Goal: Task Accomplishment & Management: Use online tool/utility

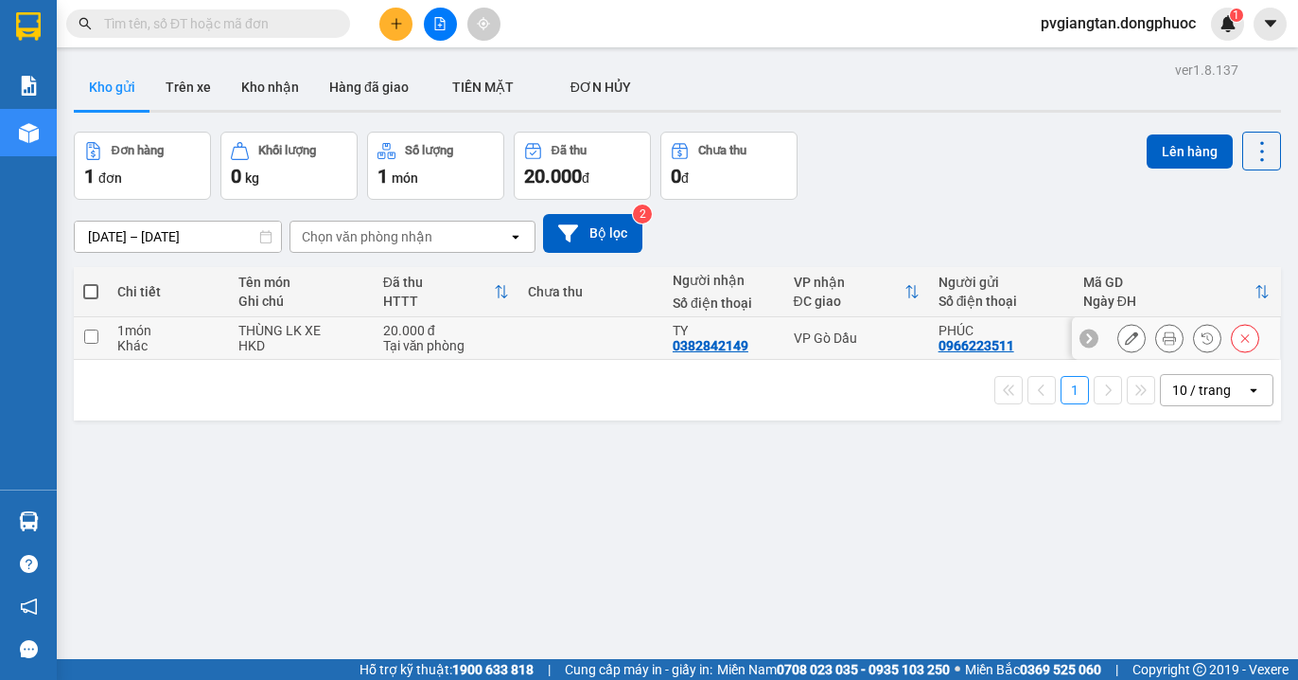
click at [845, 348] on td "VP Gò Dầu" at bounding box center [857, 338] width 145 height 43
checkbox input "true"
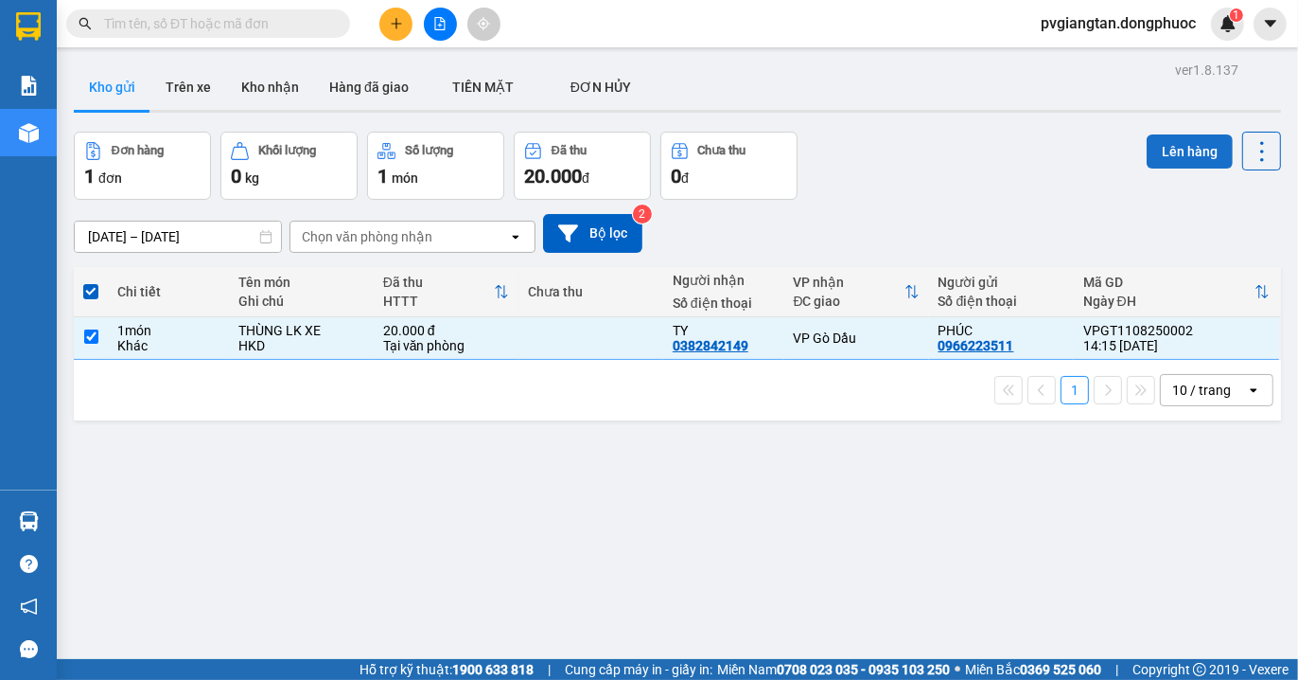
click at [1165, 153] on button "Lên hàng" at bounding box center [1190, 151] width 86 height 34
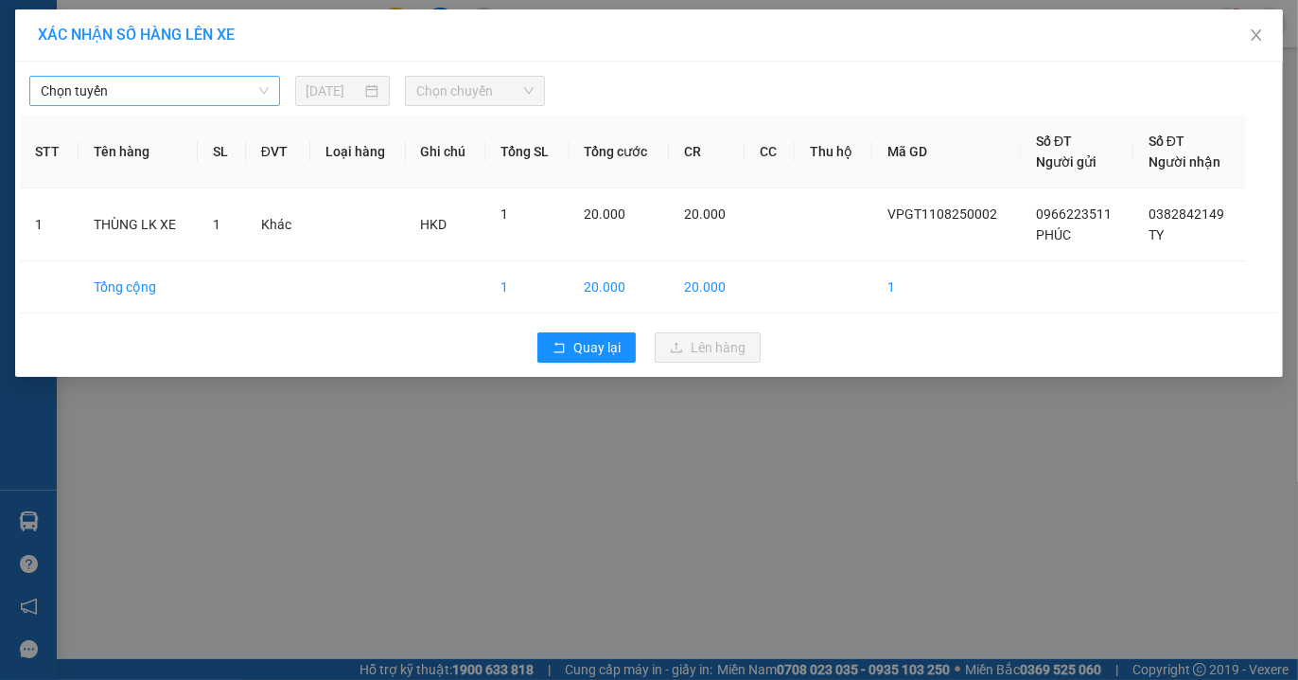
click at [221, 86] on span "Chọn tuyến" at bounding box center [155, 91] width 228 height 28
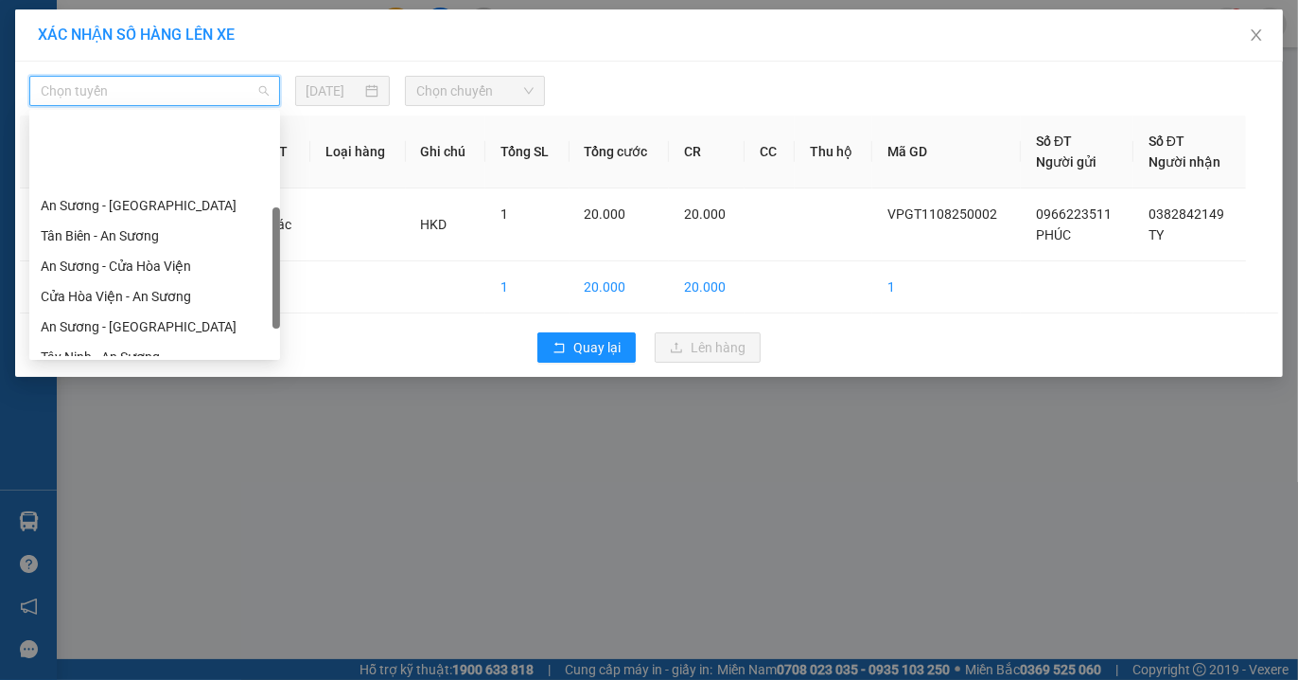
scroll to position [210, 0]
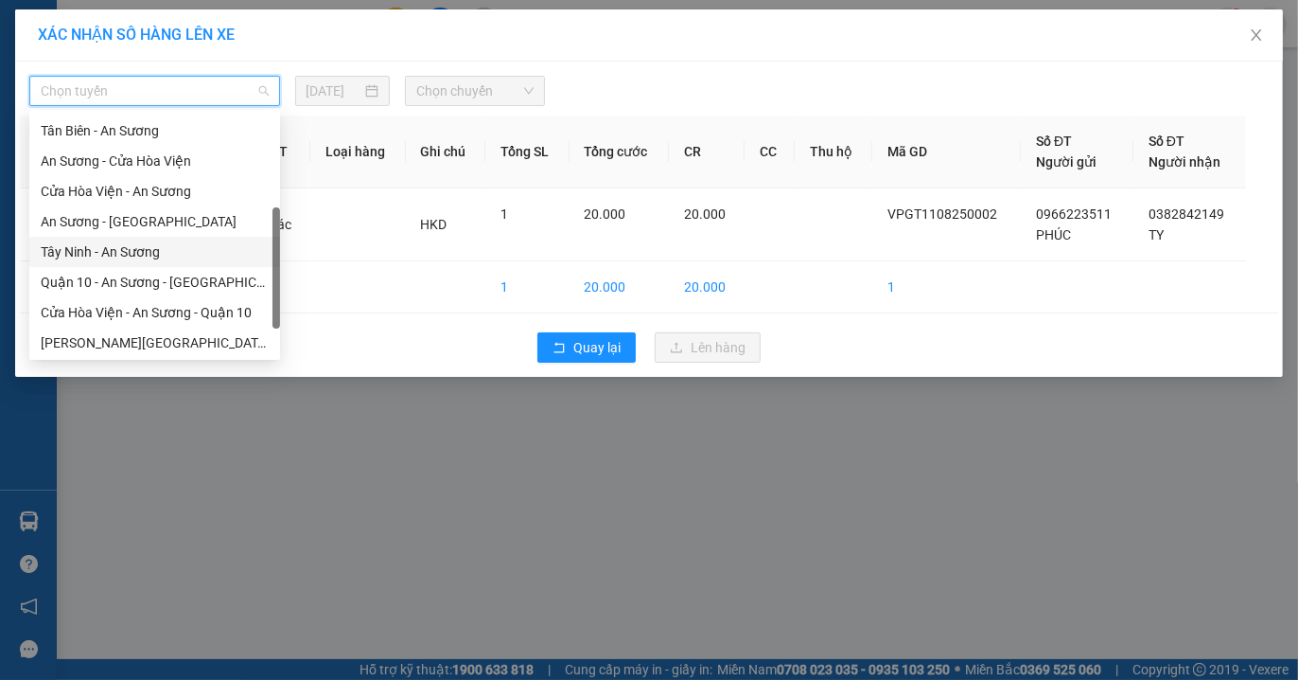
click at [138, 260] on div "Tây Ninh - An Sương" at bounding box center [155, 251] width 228 height 21
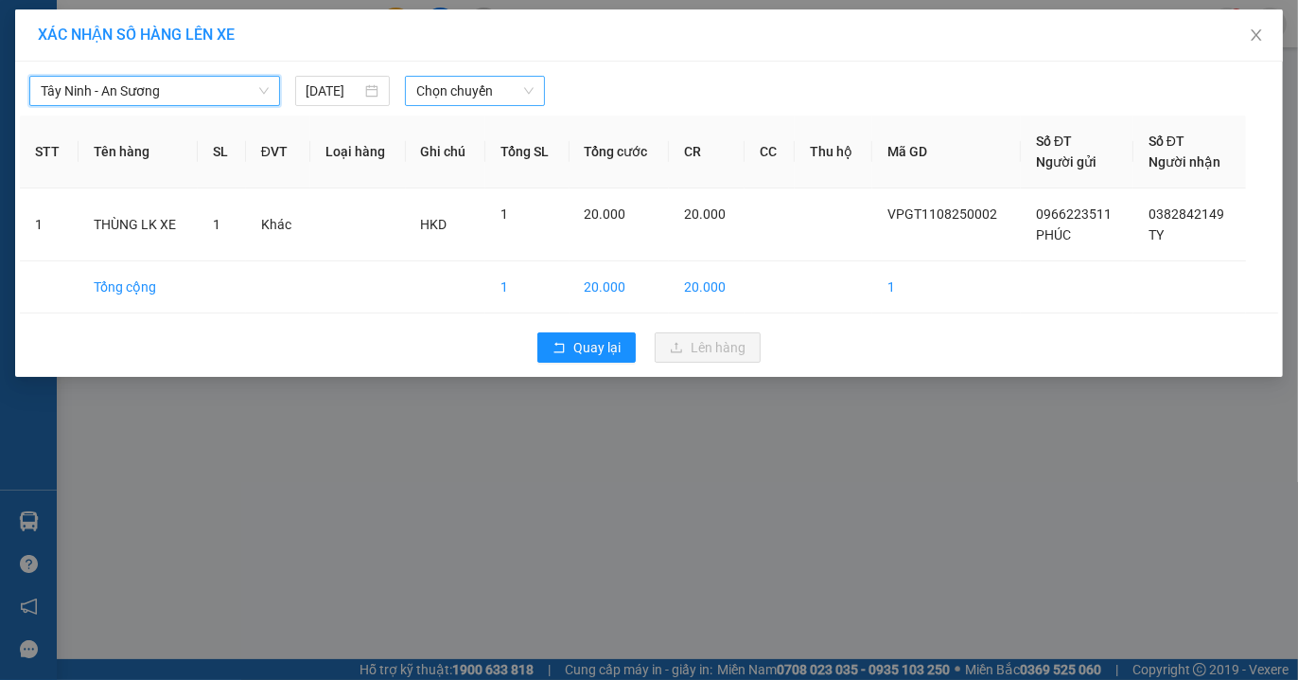
click at [478, 87] on span "Chọn chuyến" at bounding box center [474, 91] width 117 height 28
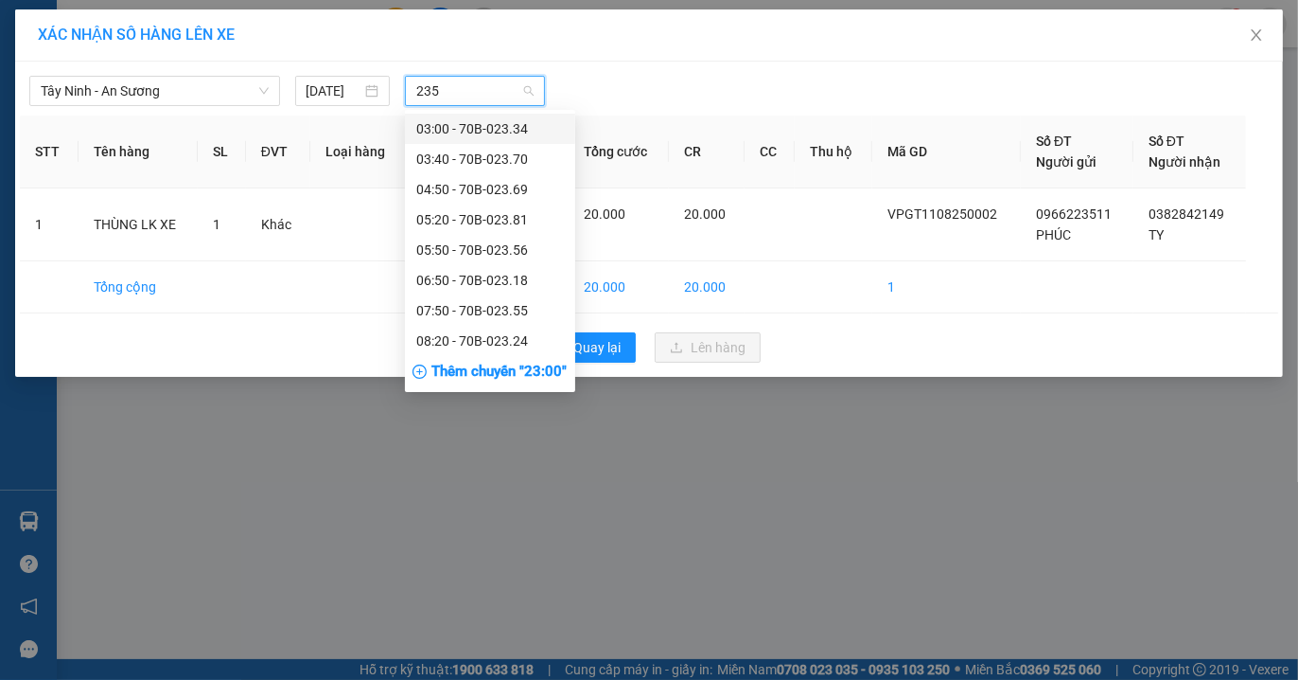
type input "2355"
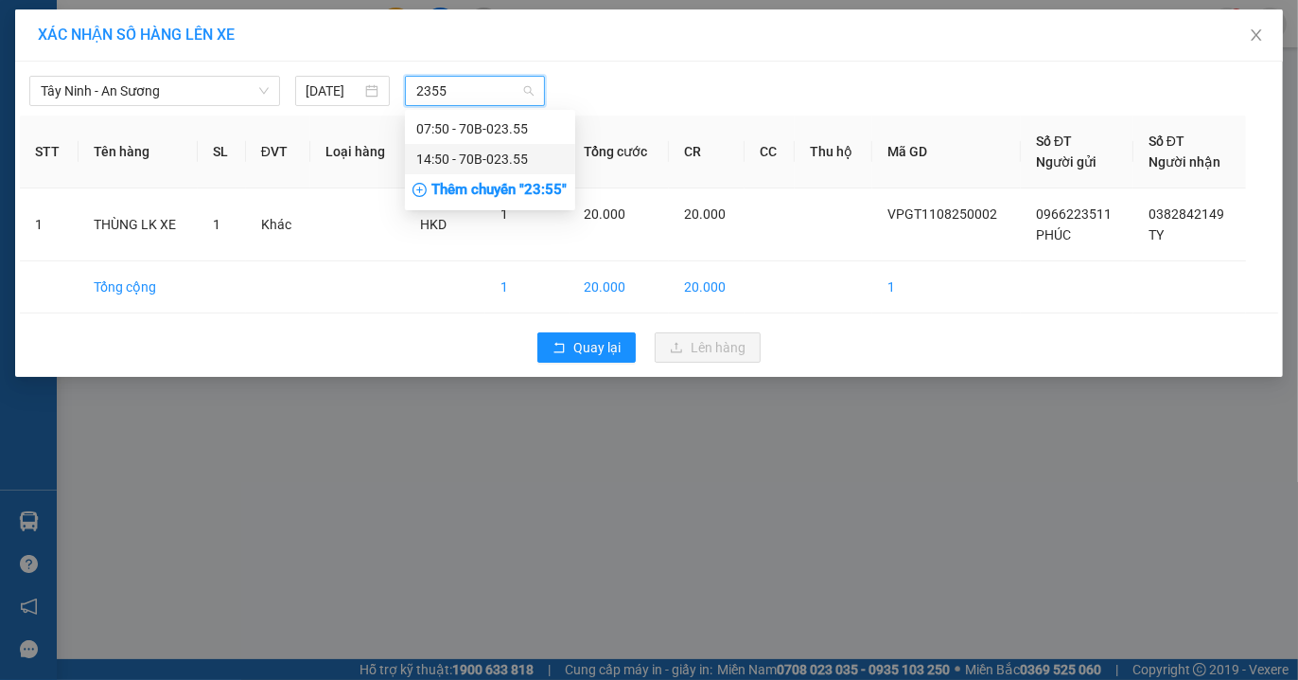
click at [500, 162] on div "14:50 - 70B-023.55" at bounding box center [490, 159] width 148 height 21
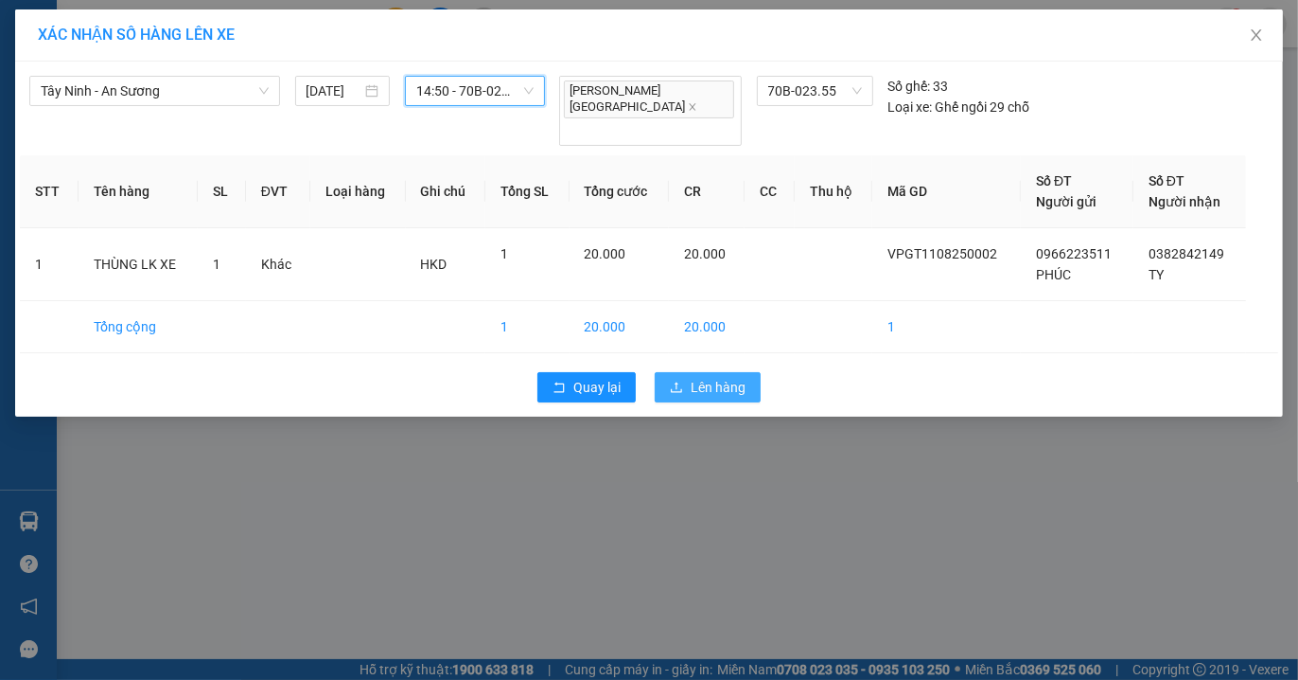
click at [692, 377] on span "Lên hàng" at bounding box center [718, 387] width 55 height 21
